Goal: Task Accomplishment & Management: Use online tool/utility

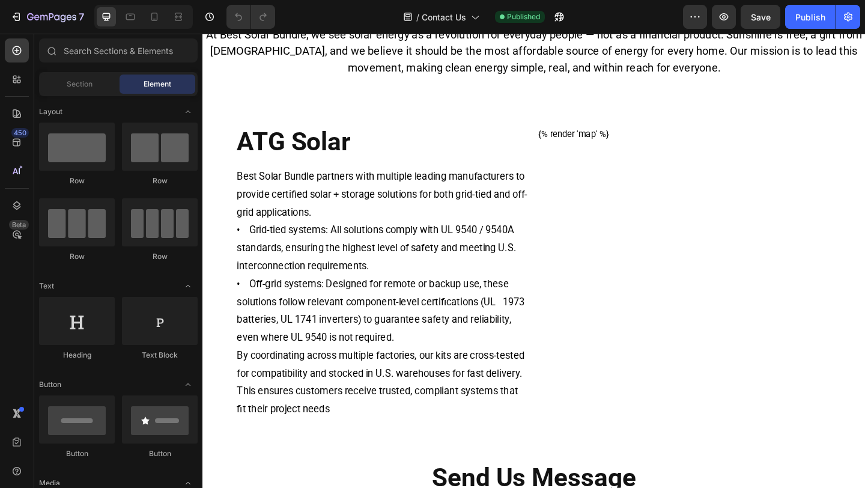
scroll to position [504, 0]
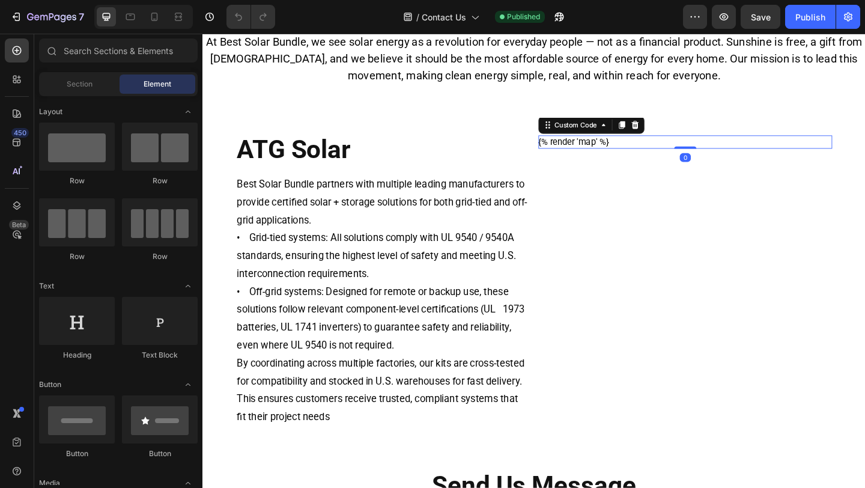
drag, startPoint x: 627, startPoint y: 145, endPoint x: 801, endPoint y: 190, distance: 179.3
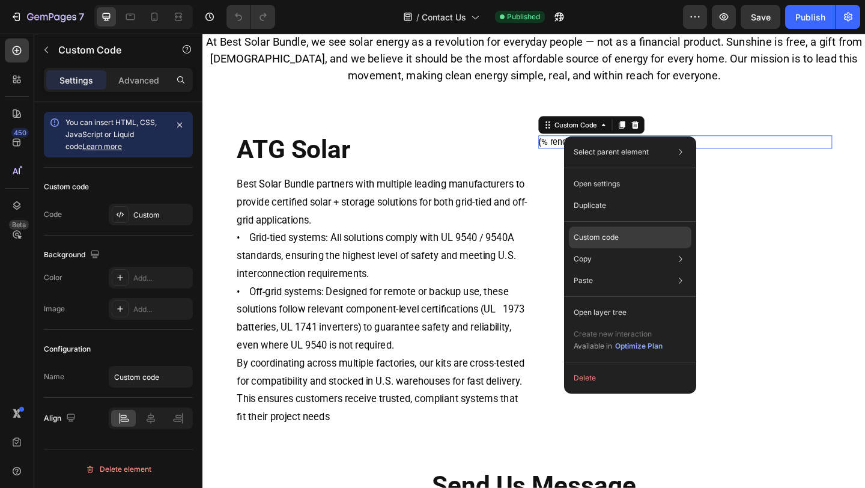
click at [606, 241] on p "Custom code" at bounding box center [595, 237] width 45 height 11
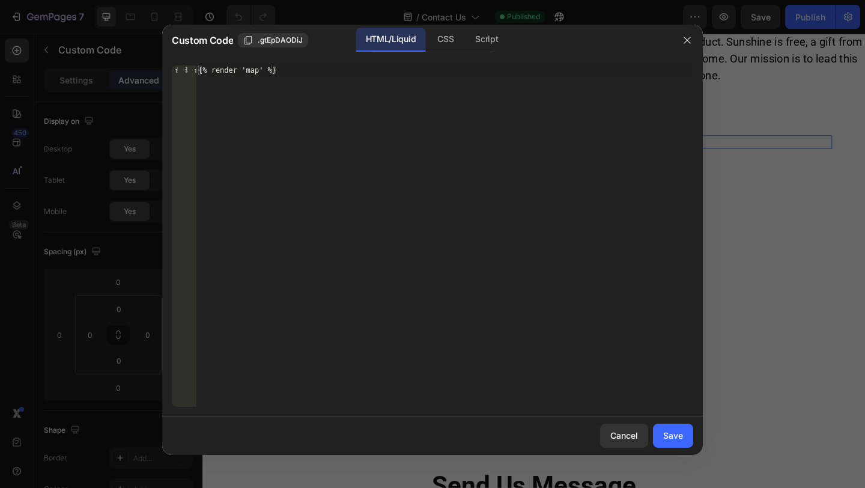
drag, startPoint x: 627, startPoint y: 164, endPoint x: 779, endPoint y: 185, distance: 153.3
click at [779, 185] on div at bounding box center [432, 244] width 865 height 488
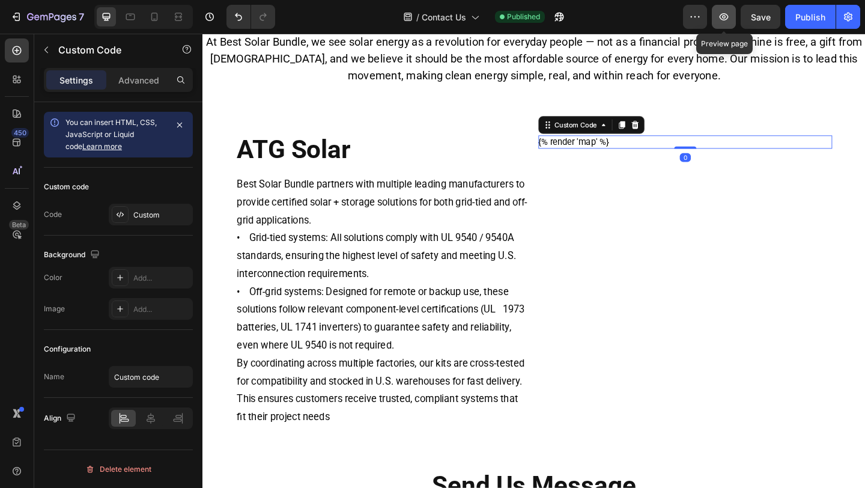
click at [718, 20] on icon "button" at bounding box center [723, 17] width 12 height 12
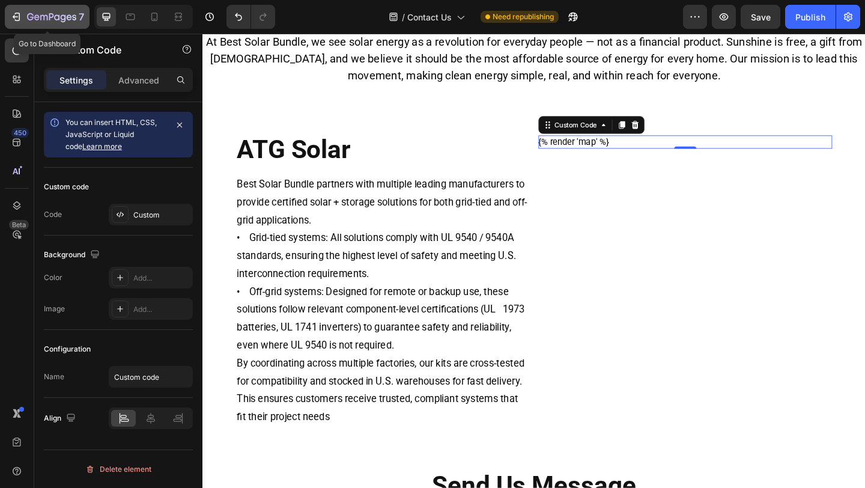
click at [39, 23] on div "7" at bounding box center [55, 17] width 57 height 14
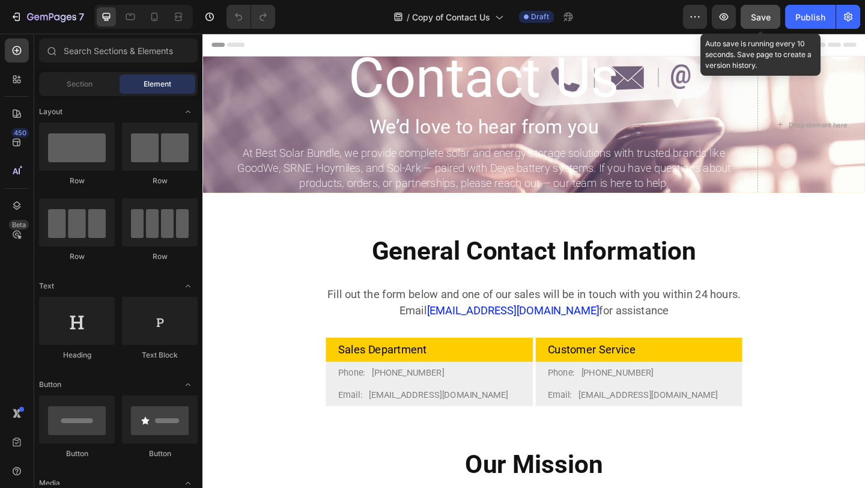
click at [761, 18] on span "Save" at bounding box center [761, 17] width 20 height 10
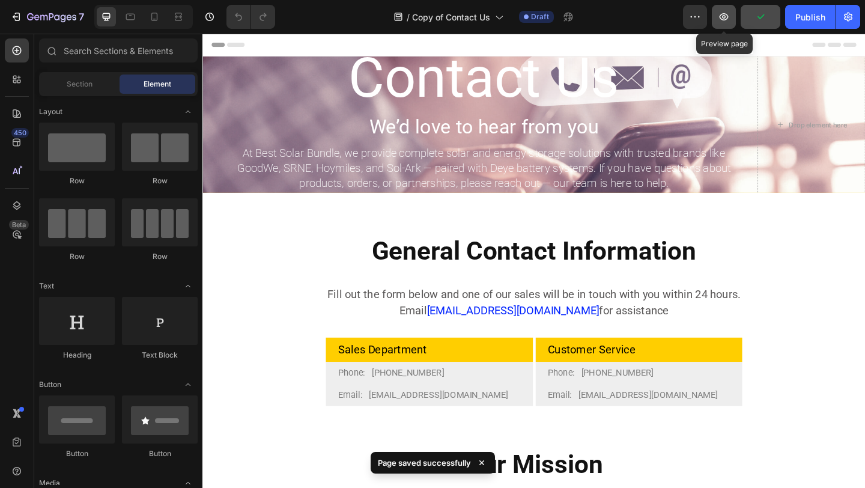
click at [732, 15] on button "button" at bounding box center [723, 17] width 24 height 24
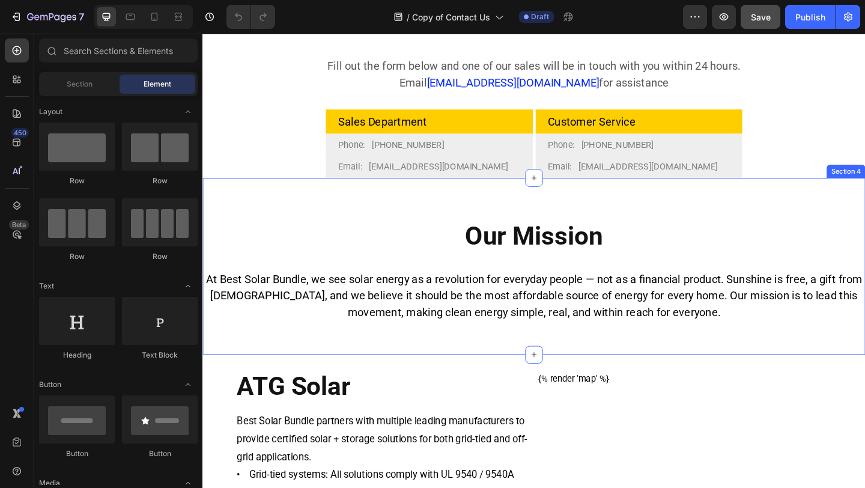
scroll to position [307, 0]
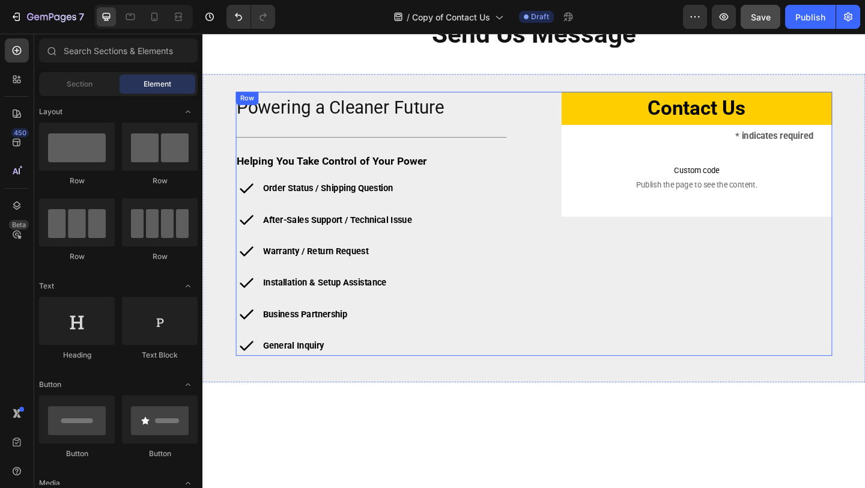
scroll to position [495, 0]
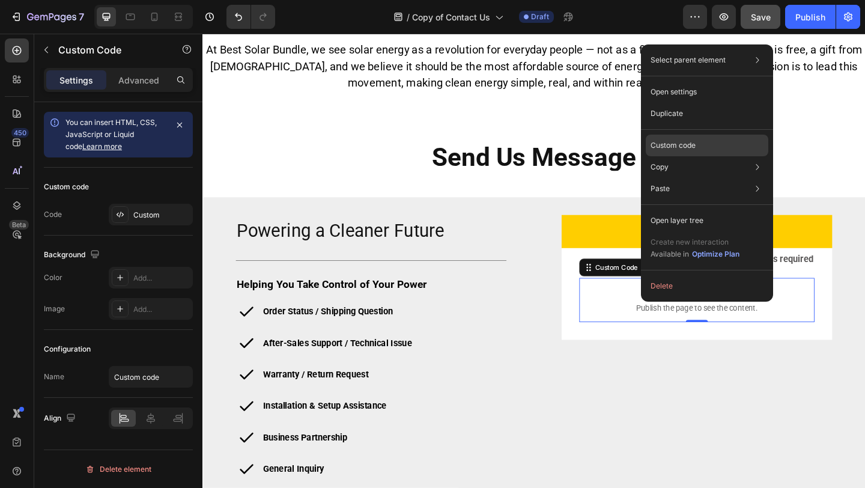
click at [696, 150] on div "Custom code" at bounding box center [706, 145] width 122 height 22
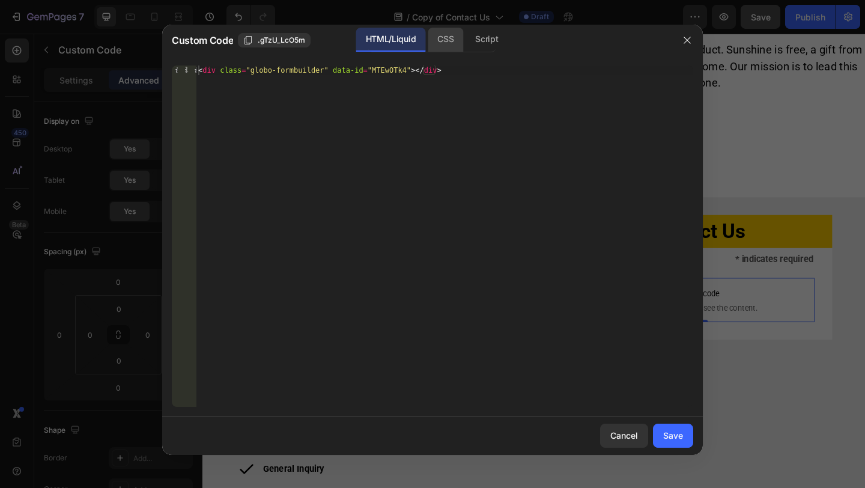
click at [440, 48] on div "CSS" at bounding box center [444, 40] width 35 height 24
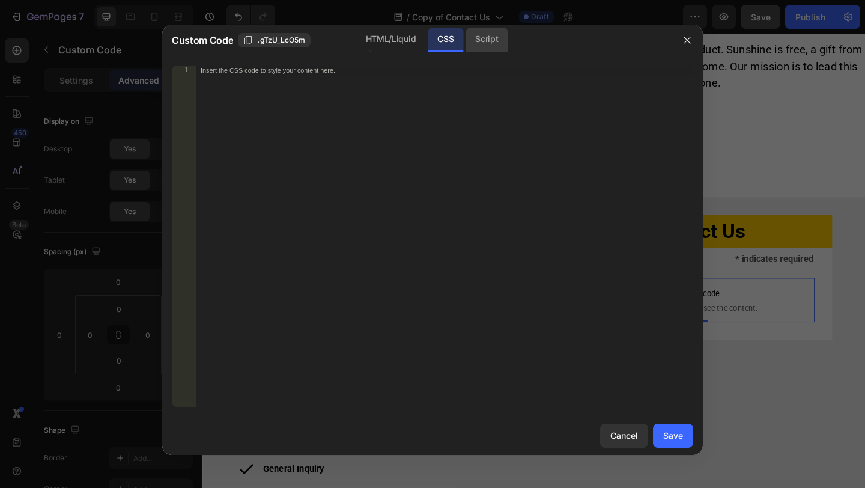
click at [480, 38] on div "Script" at bounding box center [486, 40] width 42 height 24
click at [779, 153] on div at bounding box center [432, 244] width 865 height 488
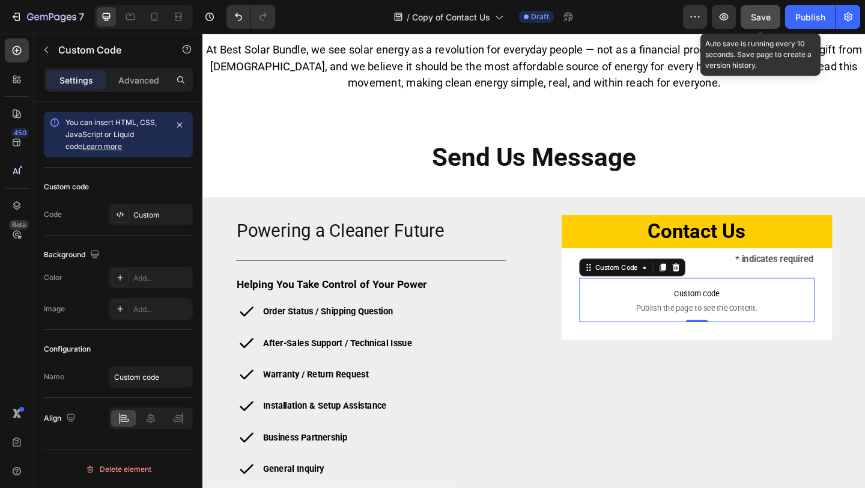
click at [749, 14] on button "Save" at bounding box center [760, 17] width 40 height 24
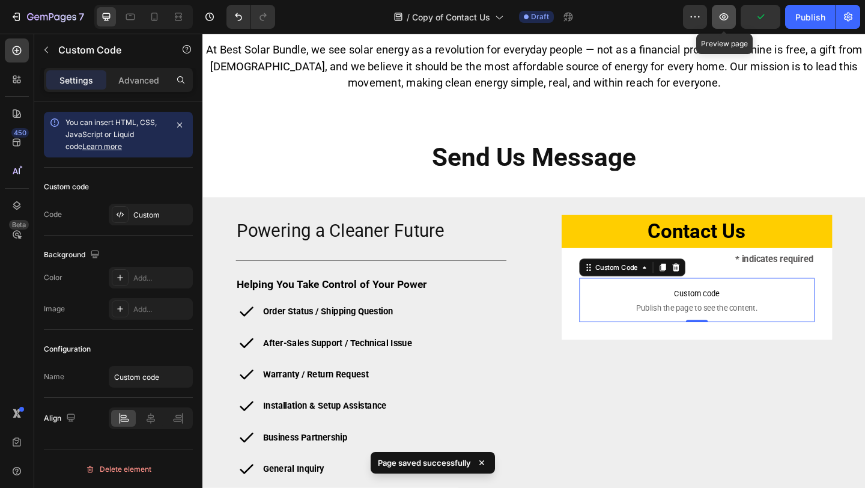
click at [730, 20] on button "button" at bounding box center [723, 17] width 24 height 24
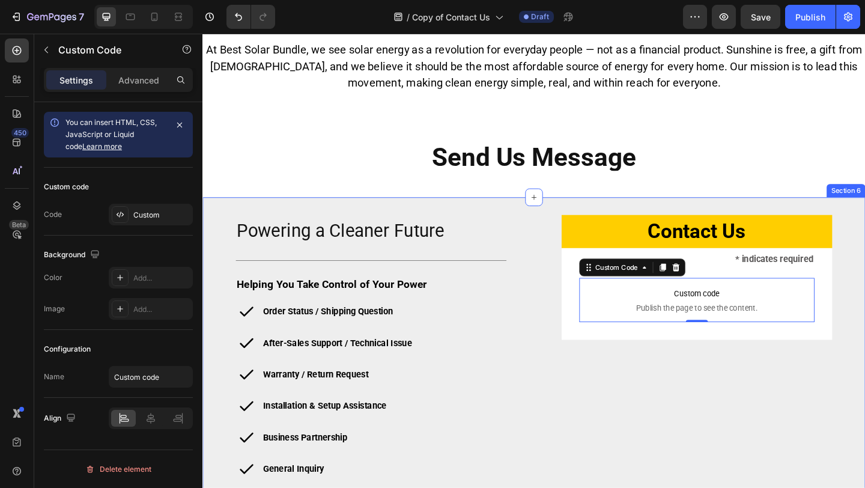
click at [548, 220] on div "Powering a Cleaner Future Heading Title Line Helping You Take Control of Your P…" at bounding box center [562, 378] width 720 height 335
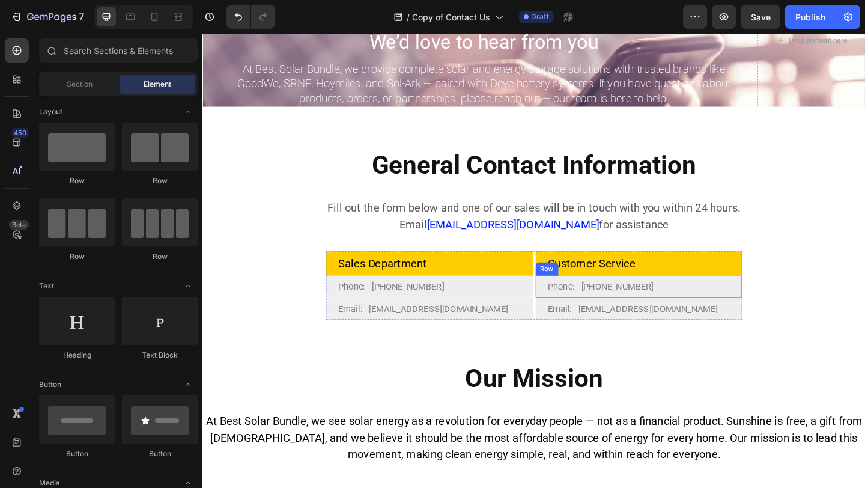
scroll to position [0, 0]
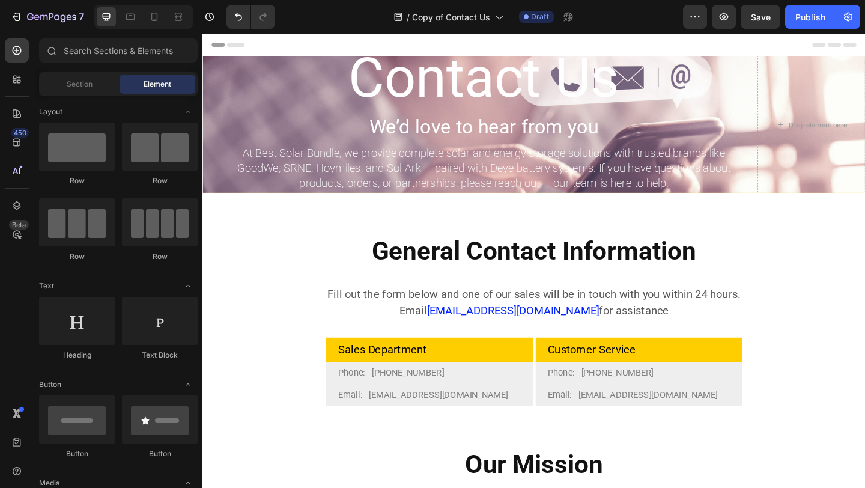
click at [118, 12] on div at bounding box center [143, 17] width 98 height 24
click at [132, 12] on icon at bounding box center [130, 17] width 12 height 12
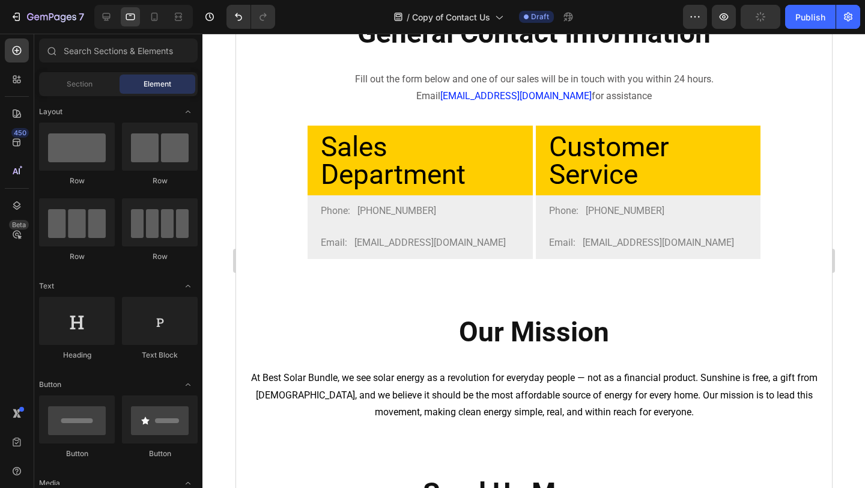
scroll to position [375, 0]
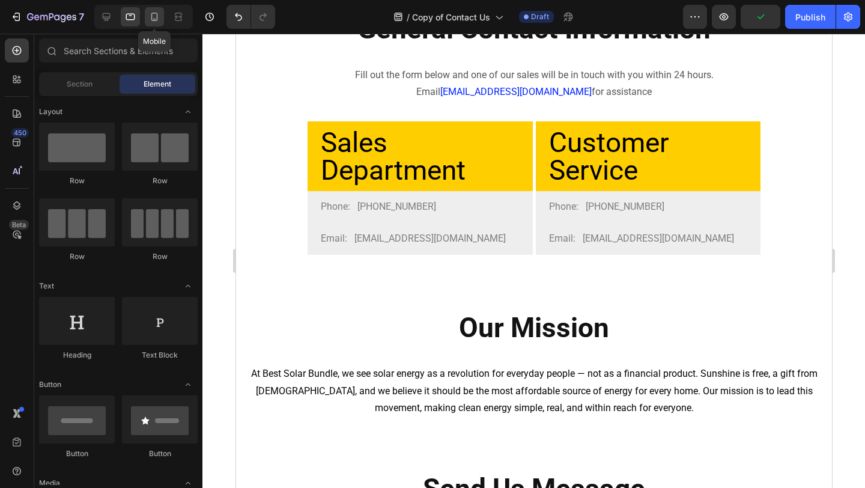
click at [160, 17] on div at bounding box center [154, 16] width 19 height 19
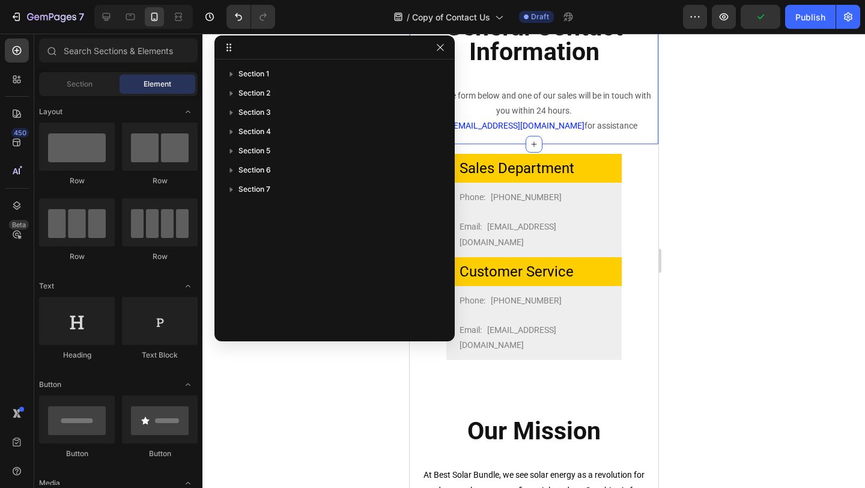
click at [566, 138] on div "General Contact Information Heading Fill out the form below and one of our sale…" at bounding box center [533, 55] width 249 height 179
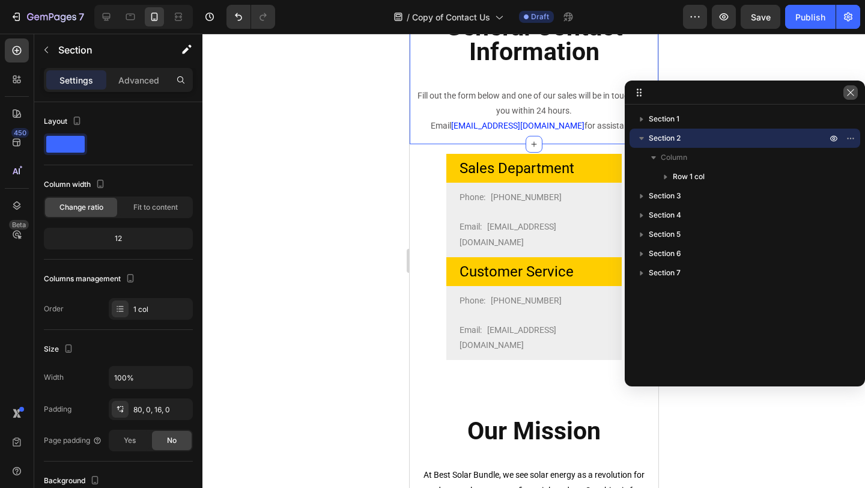
click at [846, 89] on icon "button" at bounding box center [850, 93] width 10 height 10
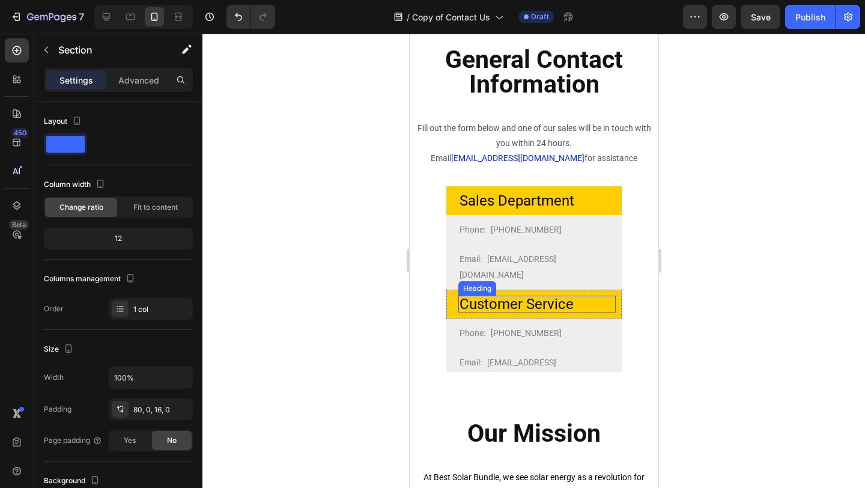
scroll to position [370, 0]
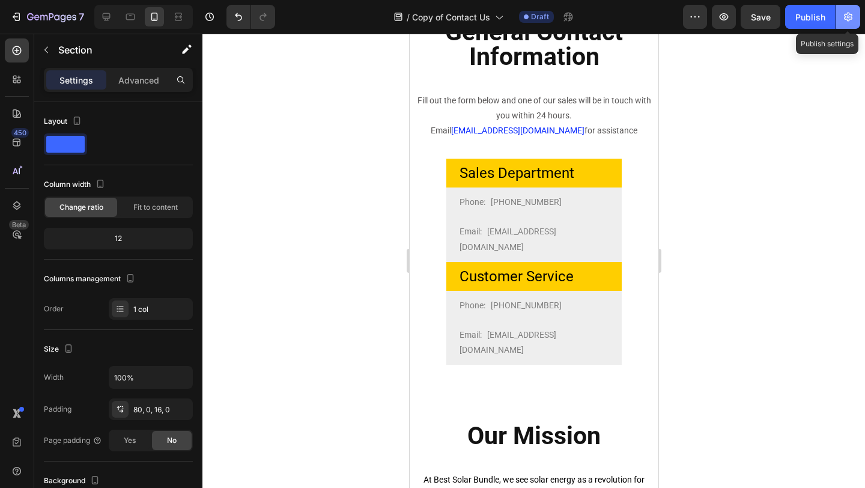
click at [848, 23] on button "button" at bounding box center [848, 17] width 24 height 24
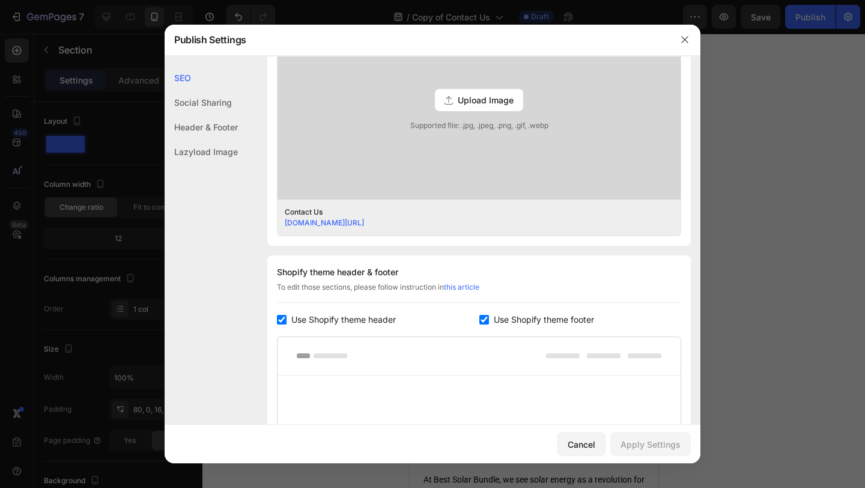
scroll to position [376, 0]
click at [808, 202] on div at bounding box center [432, 244] width 865 height 488
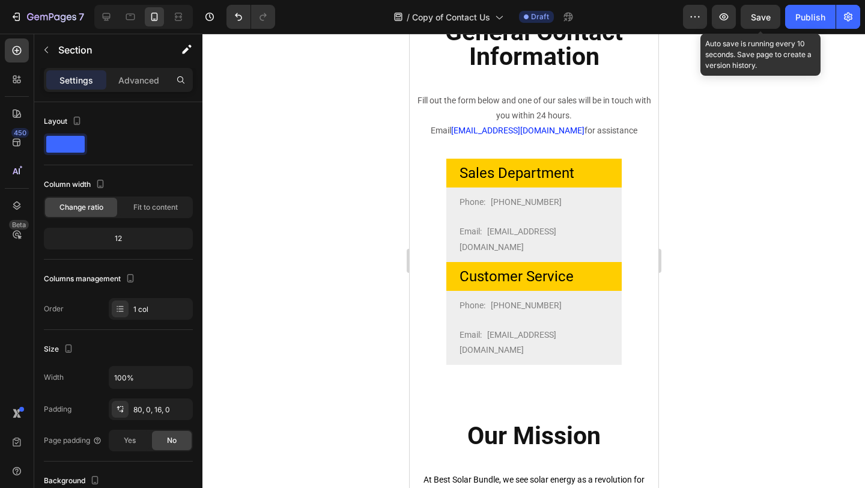
click at [764, 17] on span "Save" at bounding box center [761, 17] width 20 height 10
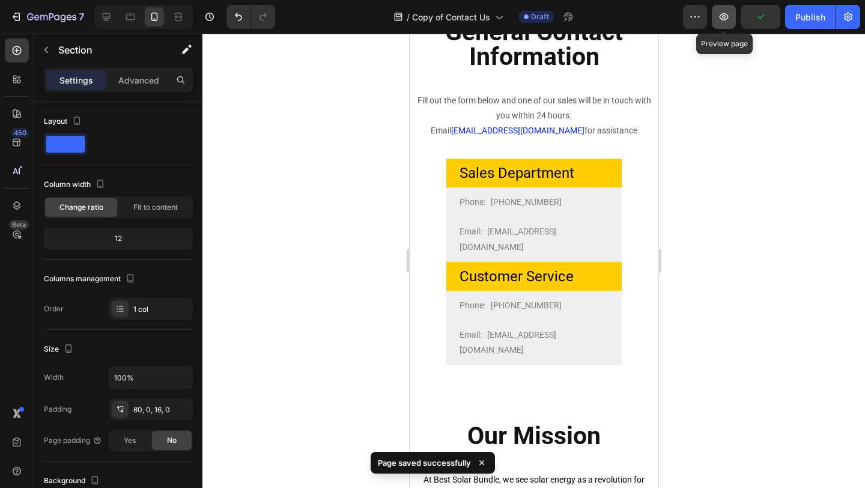
click at [726, 19] on icon "button" at bounding box center [723, 17] width 12 height 12
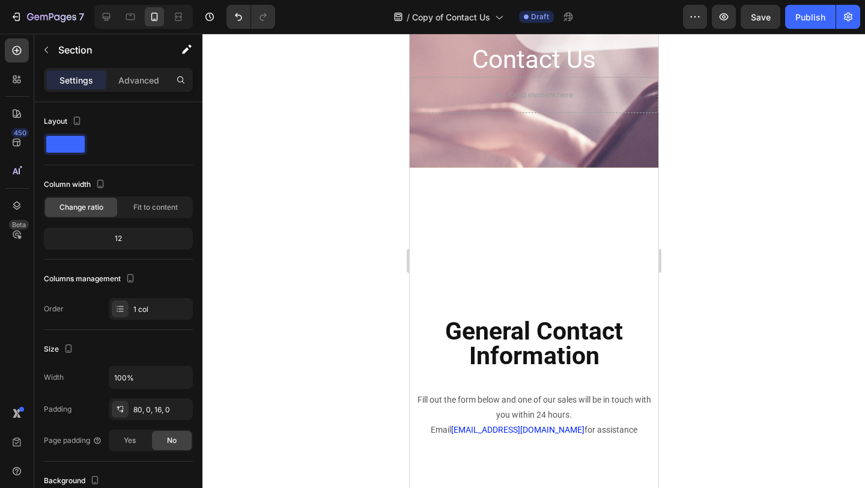
scroll to position [0, 0]
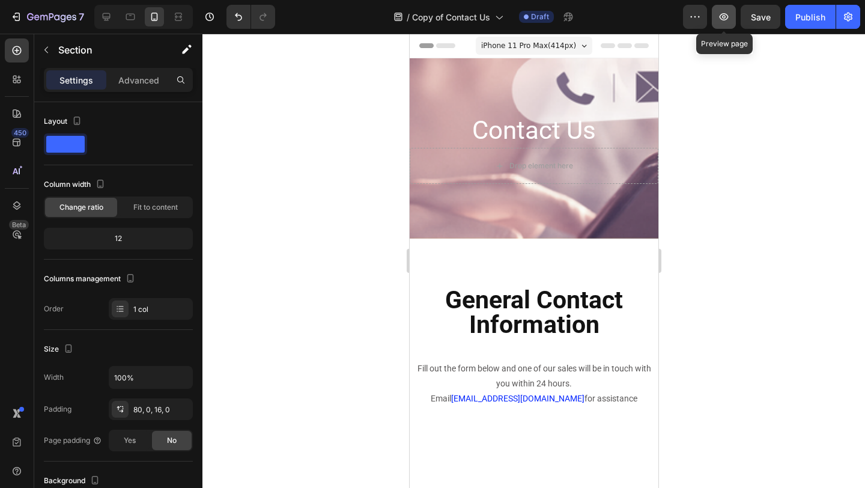
click at [717, 17] on button "button" at bounding box center [723, 17] width 24 height 24
click at [731, 14] on button "button" at bounding box center [723, 17] width 24 height 24
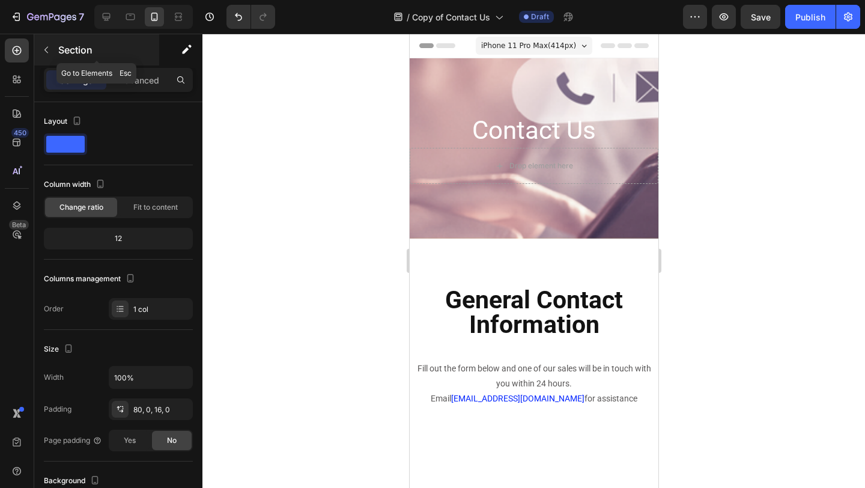
click at [77, 46] on p "Section" at bounding box center [107, 50] width 98 height 14
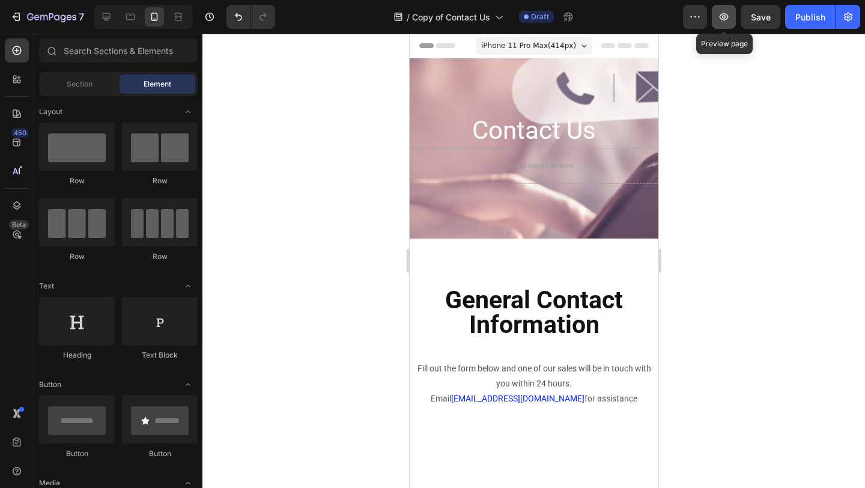
click at [734, 13] on button "button" at bounding box center [723, 17] width 24 height 24
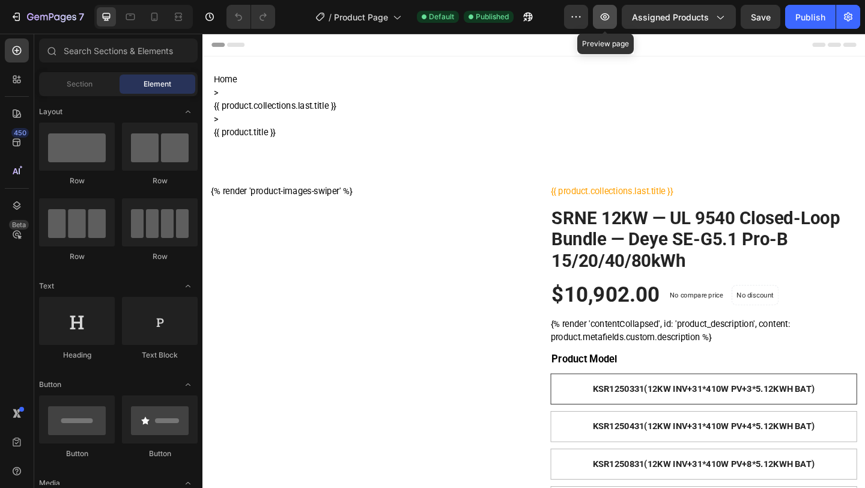
click at [614, 19] on button "button" at bounding box center [605, 17] width 24 height 24
click at [604, 17] on icon "button" at bounding box center [605, 17] width 12 height 12
click at [606, 17] on icon "button" at bounding box center [605, 17] width 4 height 4
click at [612, 9] on button "button" at bounding box center [605, 17] width 24 height 24
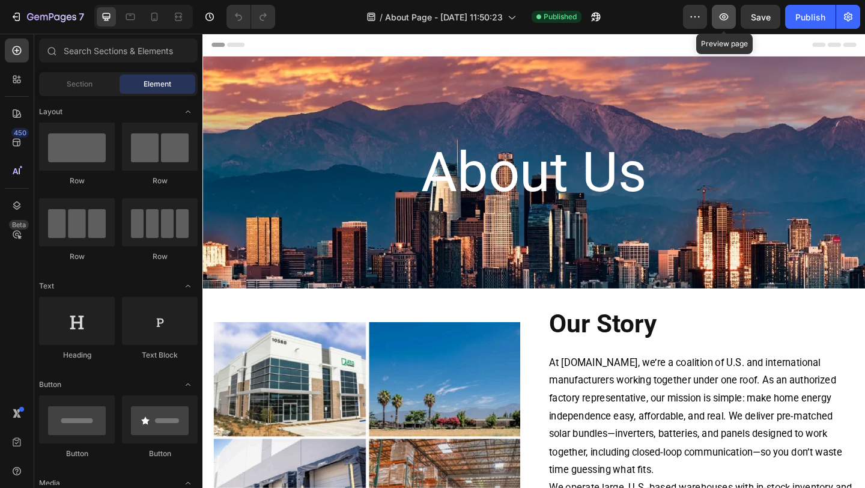
click at [727, 17] on icon "button" at bounding box center [723, 16] width 9 height 7
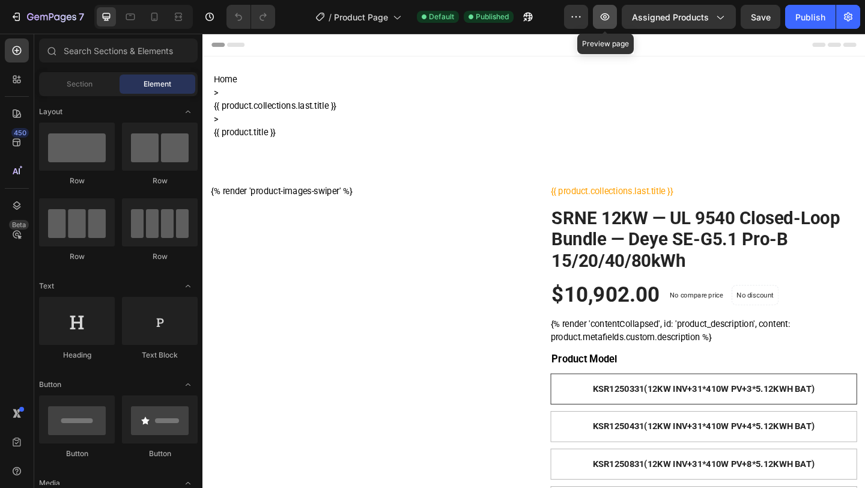
click at [598, 15] on button "button" at bounding box center [605, 17] width 24 height 24
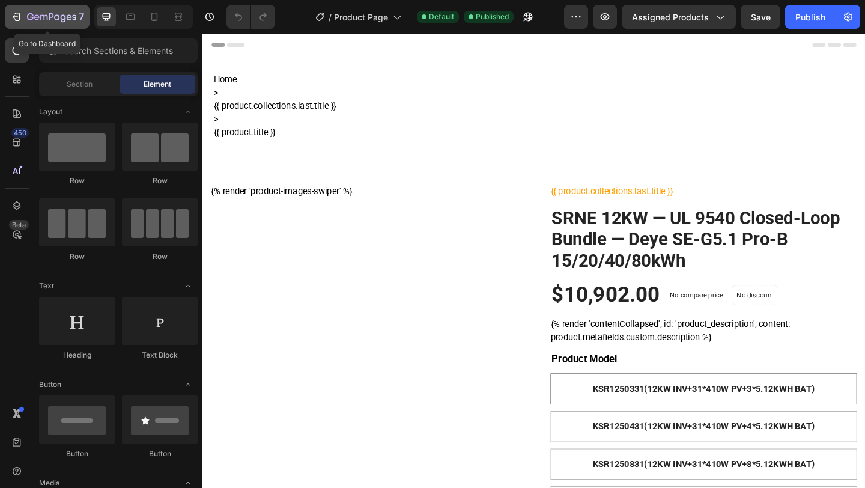
click at [58, 16] on icon "button" at bounding box center [56, 16] width 5 height 5
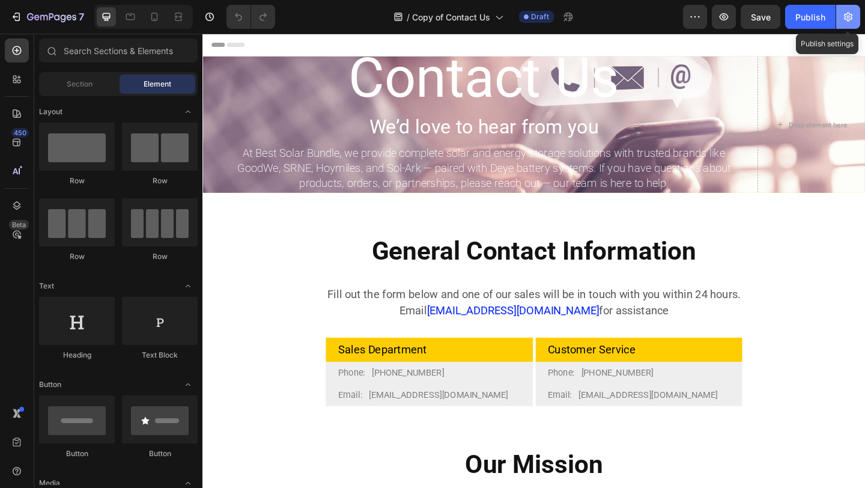
click at [856, 15] on button "button" at bounding box center [848, 17] width 24 height 24
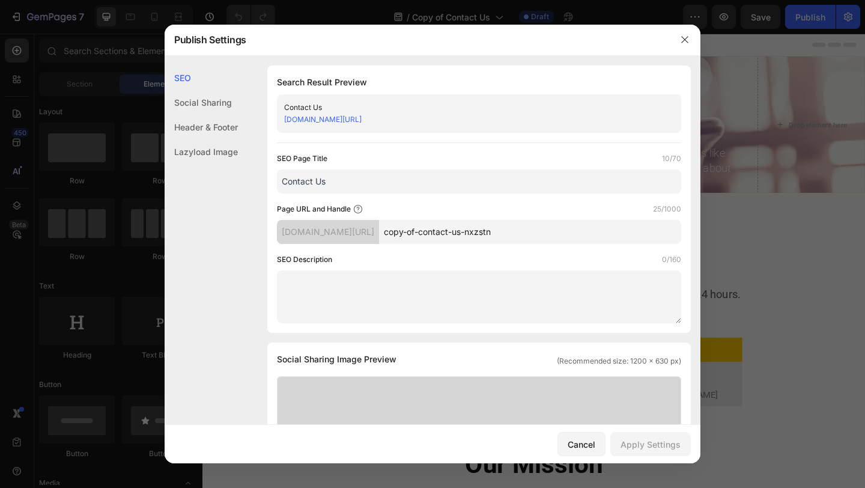
scroll to position [378, 0]
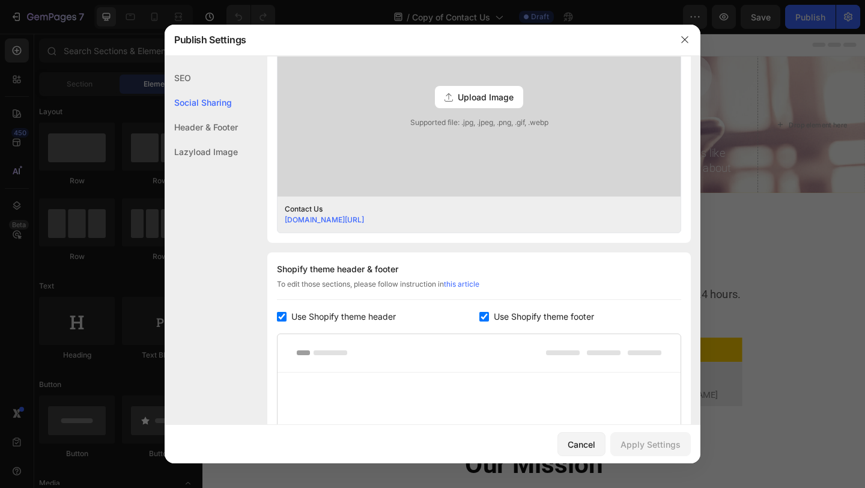
click at [361, 318] on span "Use Shopify theme header" at bounding box center [343, 316] width 104 height 14
checkbox input "false"
click at [534, 312] on span "Use Shopify theme footer" at bounding box center [544, 316] width 100 height 14
checkbox input "false"
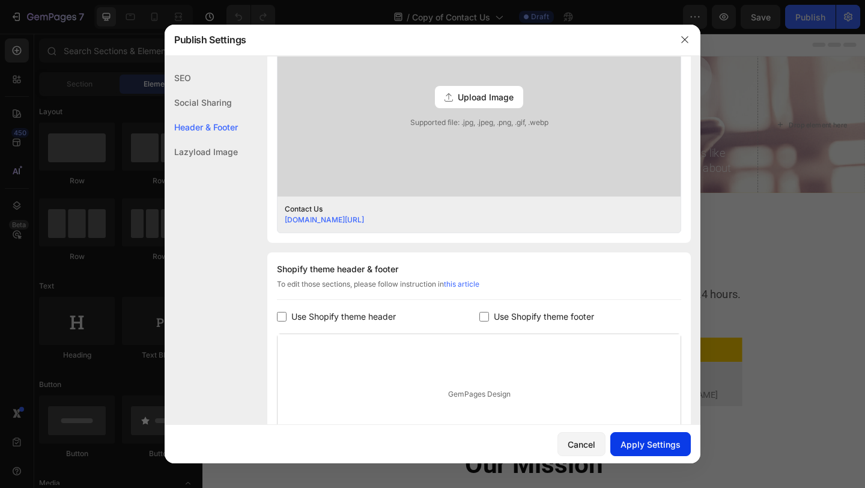
click at [650, 443] on div "Apply Settings" at bounding box center [650, 444] width 60 height 13
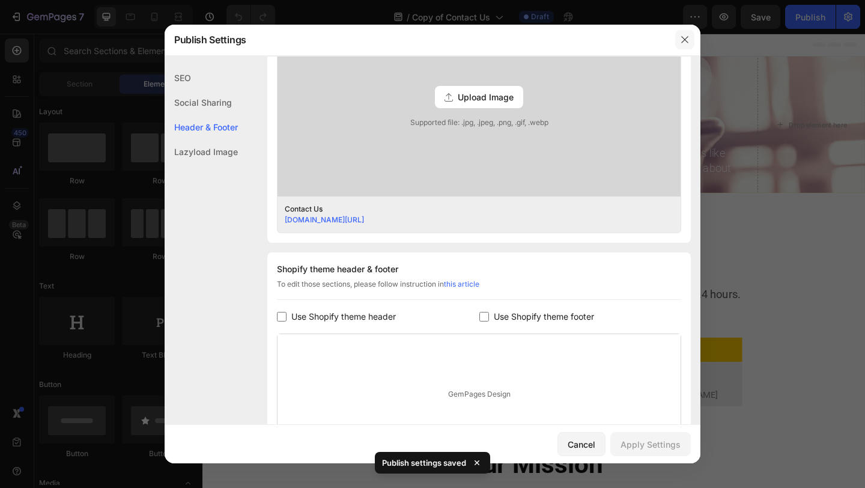
click at [682, 35] on icon "button" at bounding box center [685, 40] width 10 height 10
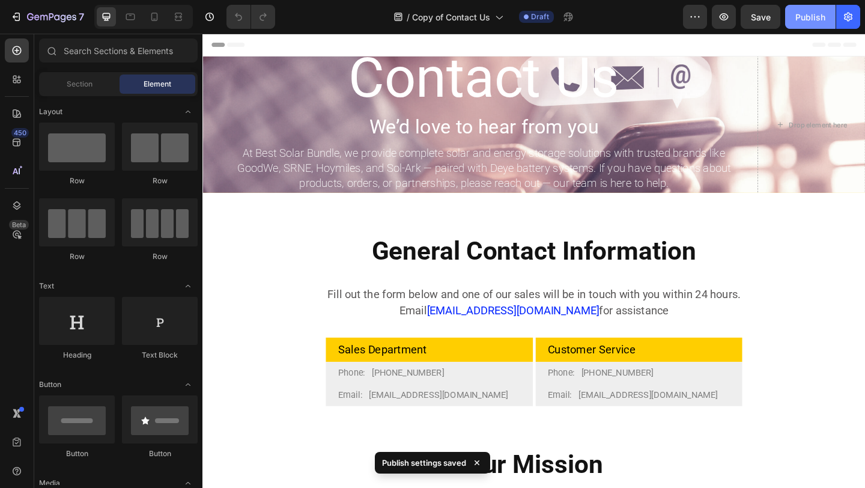
click at [809, 19] on div "Publish" at bounding box center [810, 17] width 30 height 13
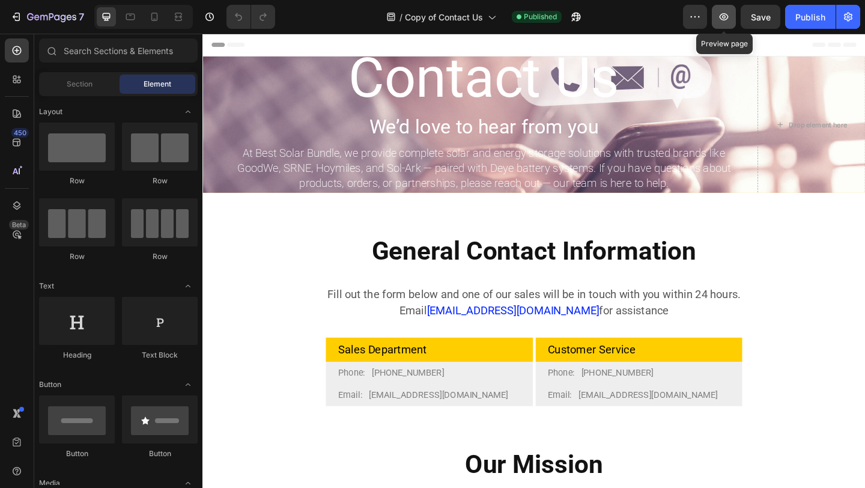
click at [720, 22] on icon "button" at bounding box center [723, 17] width 12 height 12
click at [719, 16] on icon "button" at bounding box center [723, 17] width 12 height 12
click at [726, 15] on icon "button" at bounding box center [723, 17] width 12 height 12
click at [726, 19] on icon "button" at bounding box center [723, 16] width 9 height 7
